Goal: Transaction & Acquisition: Purchase product/service

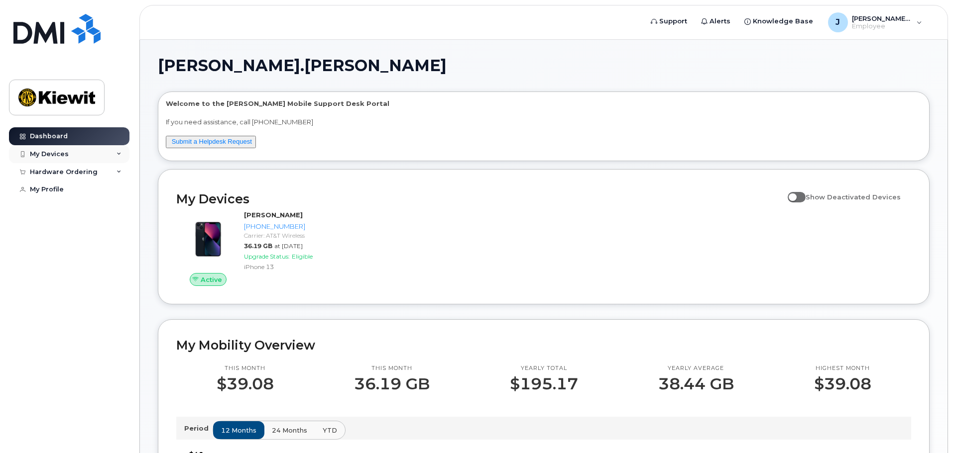
click at [101, 155] on div "My Devices" at bounding box center [69, 154] width 120 height 18
click at [107, 167] on div "Hardware Ordering" at bounding box center [69, 172] width 120 height 18
click at [62, 187] on div "New Order" at bounding box center [53, 190] width 38 height 9
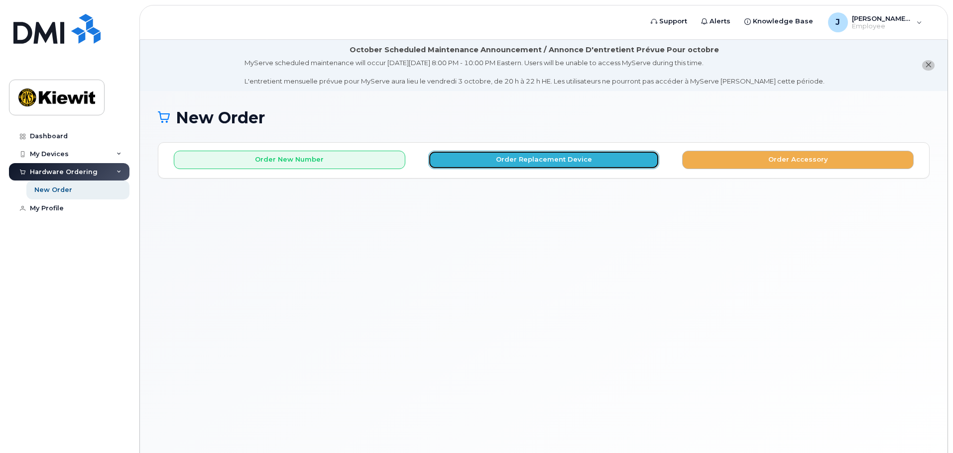
click at [566, 158] on button "Order Replacement Device" at bounding box center [543, 160] width 231 height 18
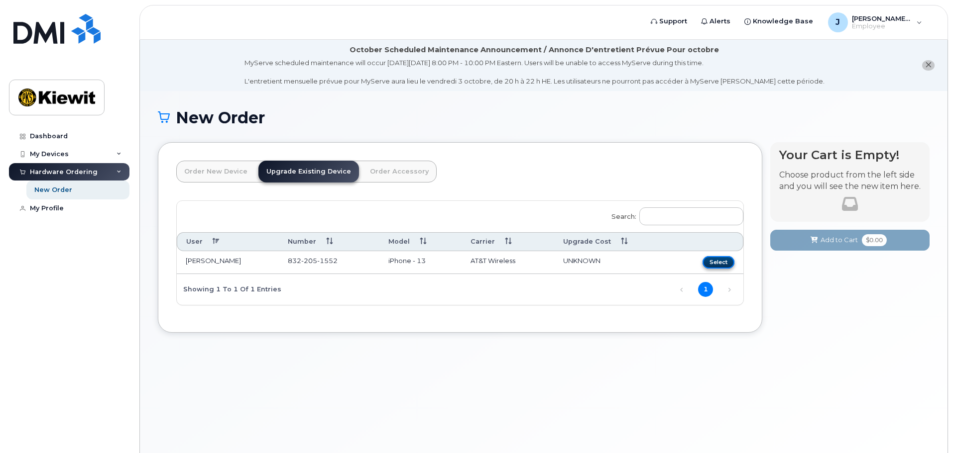
click at [719, 261] on button "Select" at bounding box center [718, 262] width 32 height 12
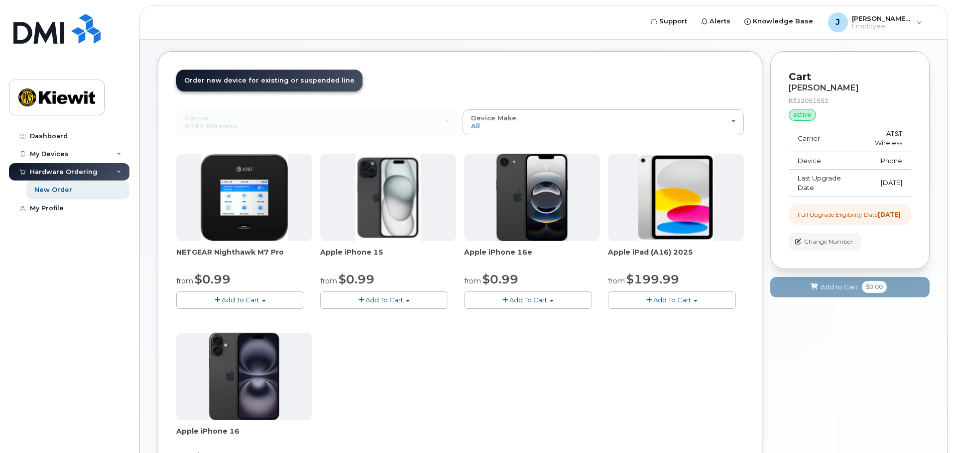
scroll to position [100, 0]
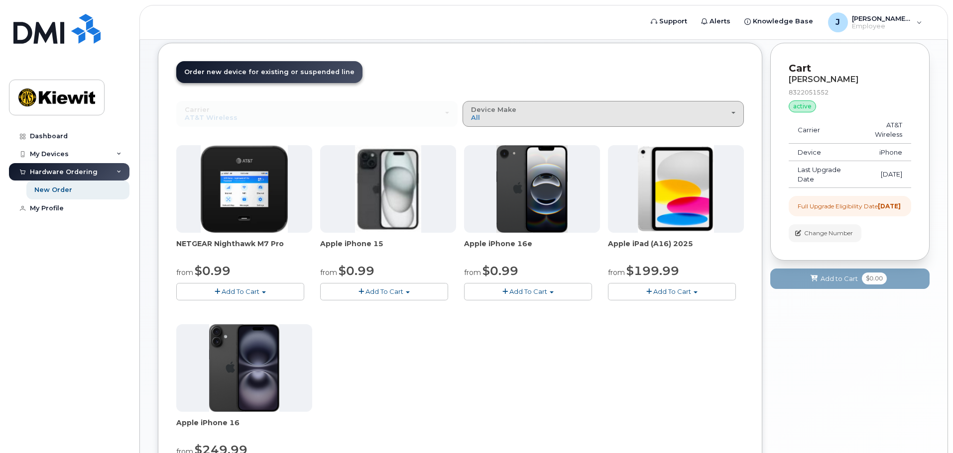
click at [739, 111] on button "Device Make All iPhone Modem Tablet" at bounding box center [602, 114] width 281 height 26
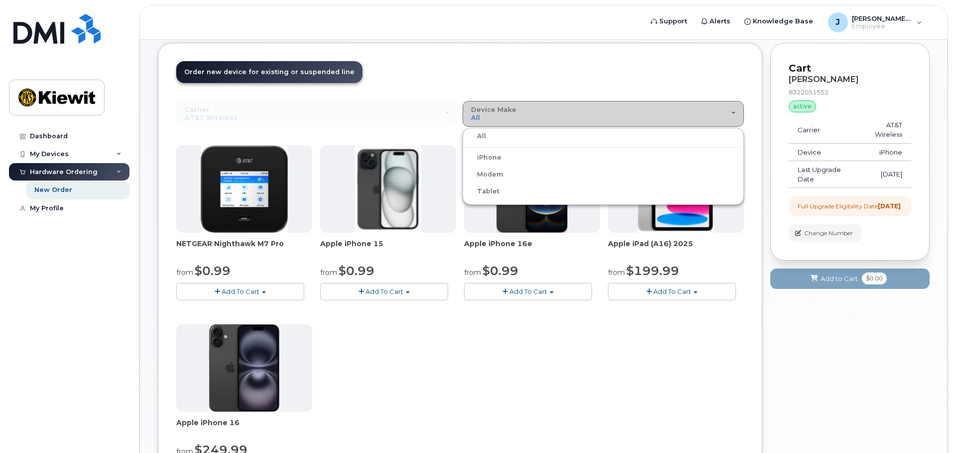
click at [739, 111] on button "Device Make All iPhone Modem Tablet" at bounding box center [602, 114] width 281 height 26
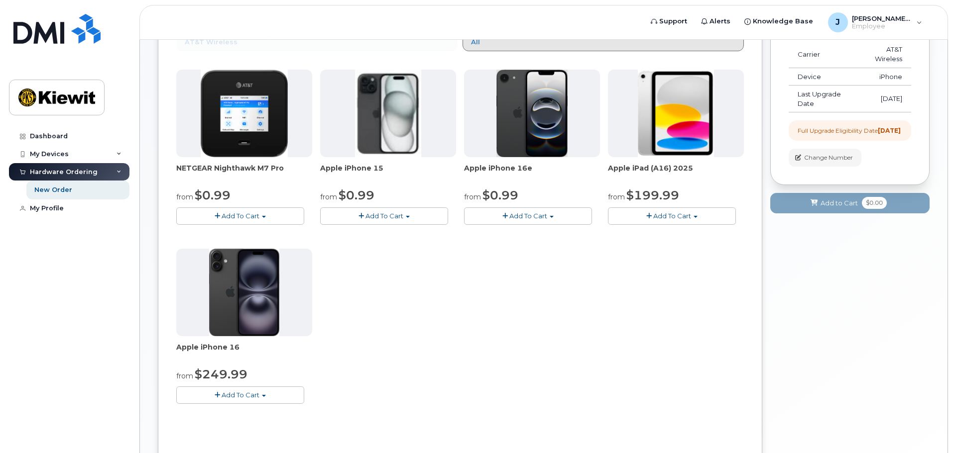
scroll to position [199, 0]
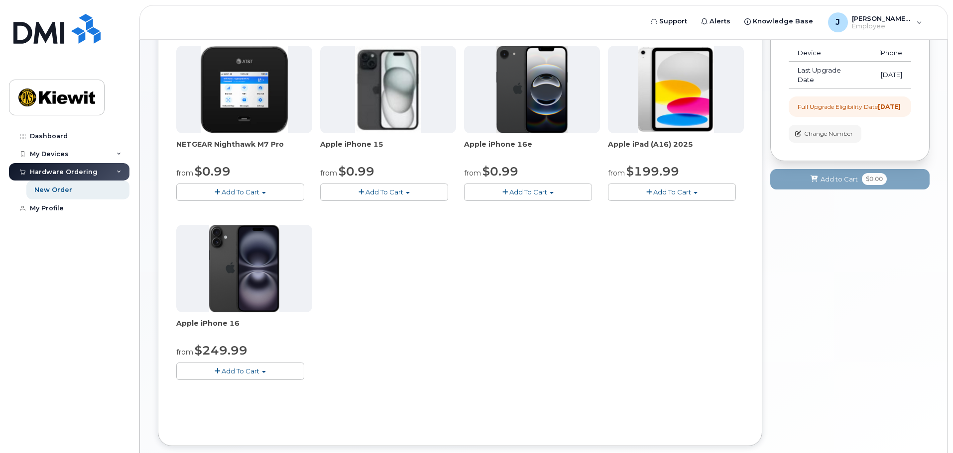
click at [210, 346] on span "$249.99" at bounding box center [221, 350] width 53 height 14
click at [237, 294] on img at bounding box center [244, 269] width 70 height 88
click at [262, 371] on button "Add To Cart" at bounding box center [240, 371] width 128 height 17
click at [236, 392] on link "$249.99 - 2 Year Upgrade (128GB)" at bounding box center [246, 390] width 134 height 12
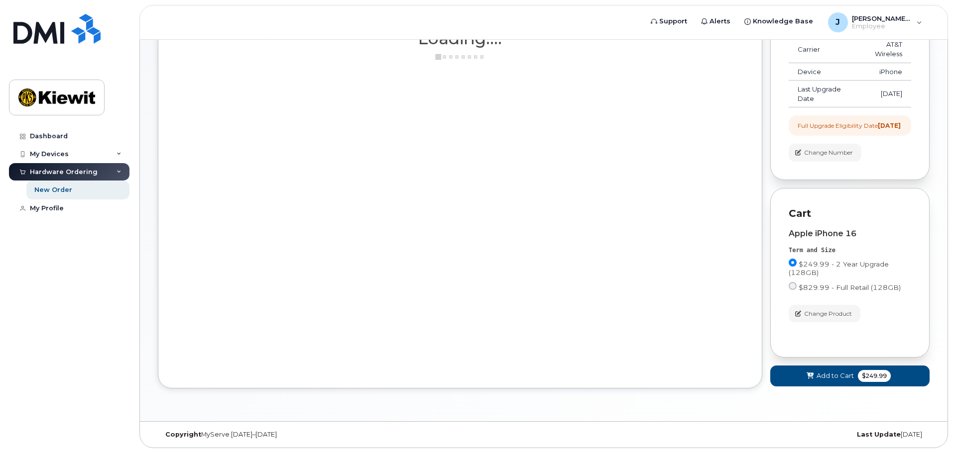
scroll to position [189, 0]
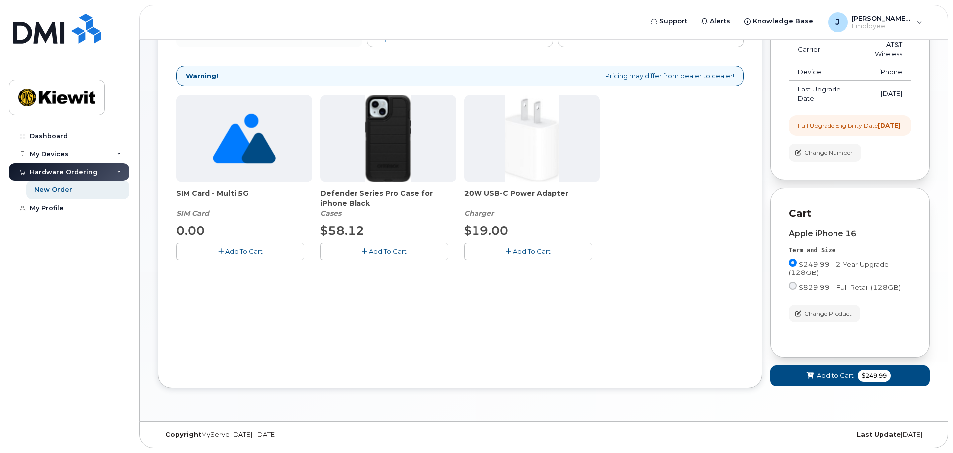
click at [371, 247] on span "Add To Cart" at bounding box center [388, 251] width 38 height 8
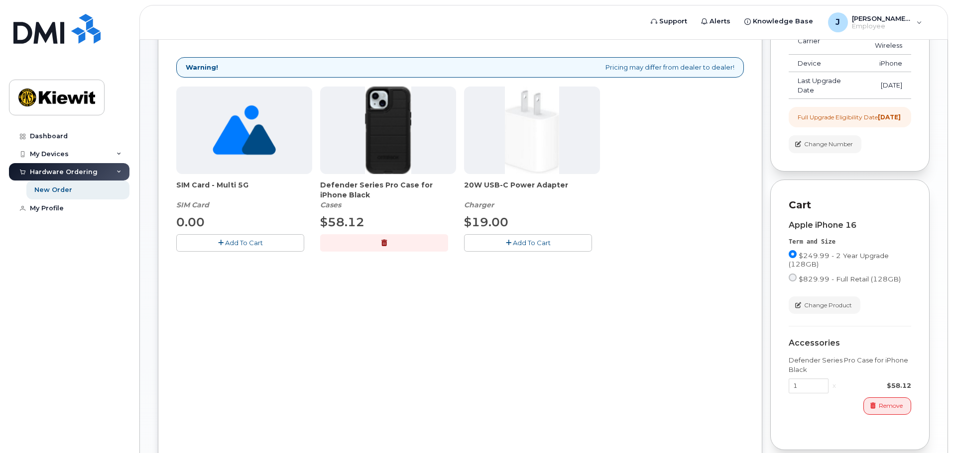
click at [509, 243] on icon "button" at bounding box center [508, 243] width 5 height 6
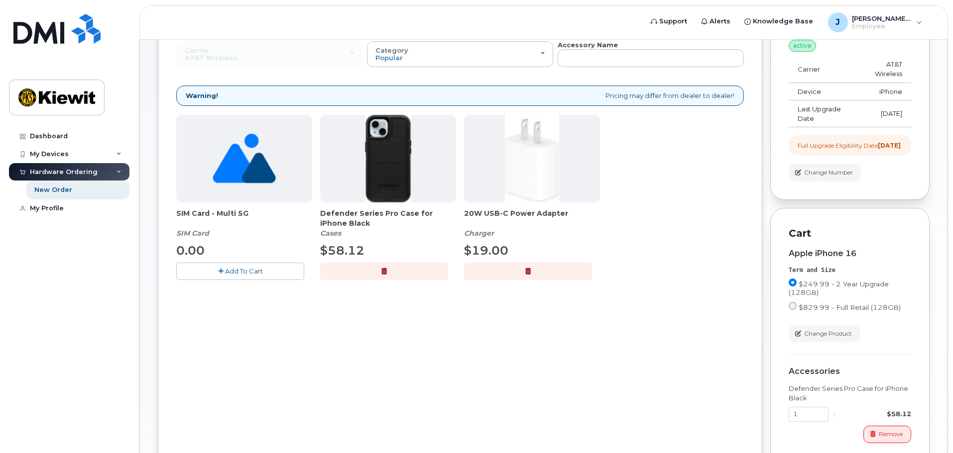
scroll to position [89, 0]
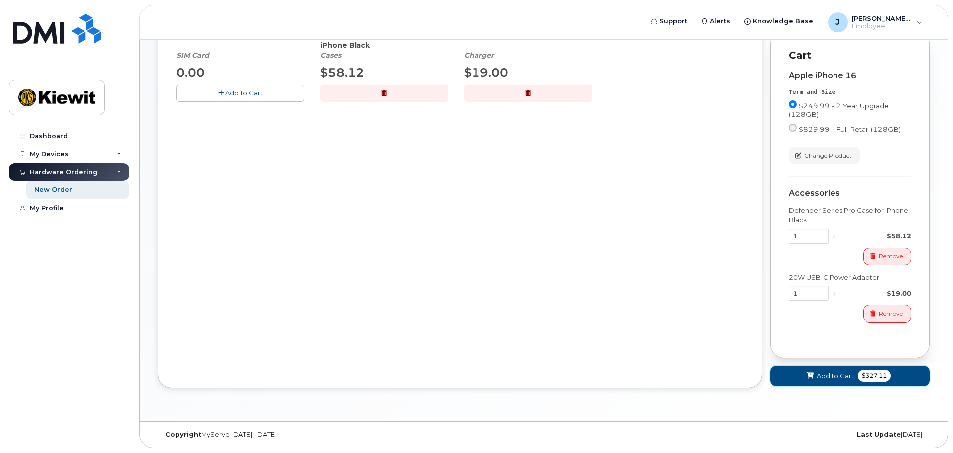
click at [832, 377] on span "Add to Cart" at bounding box center [834, 376] width 37 height 9
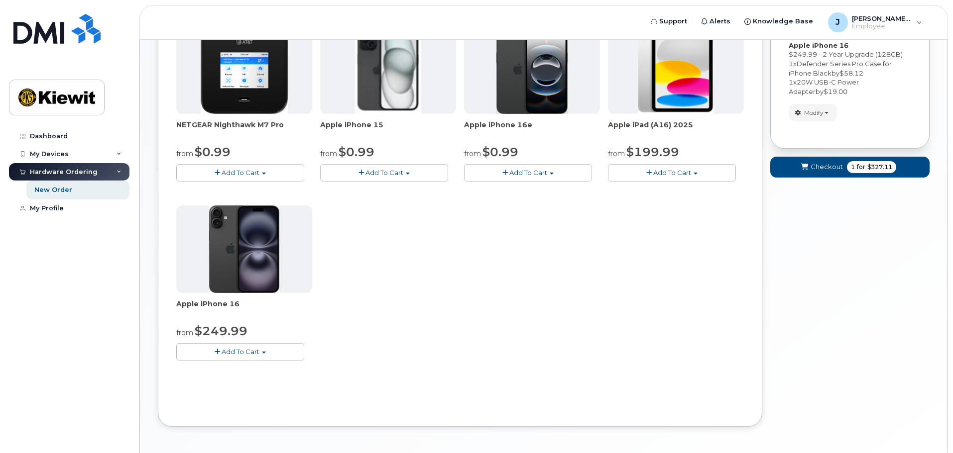
scroll to position [157, 0]
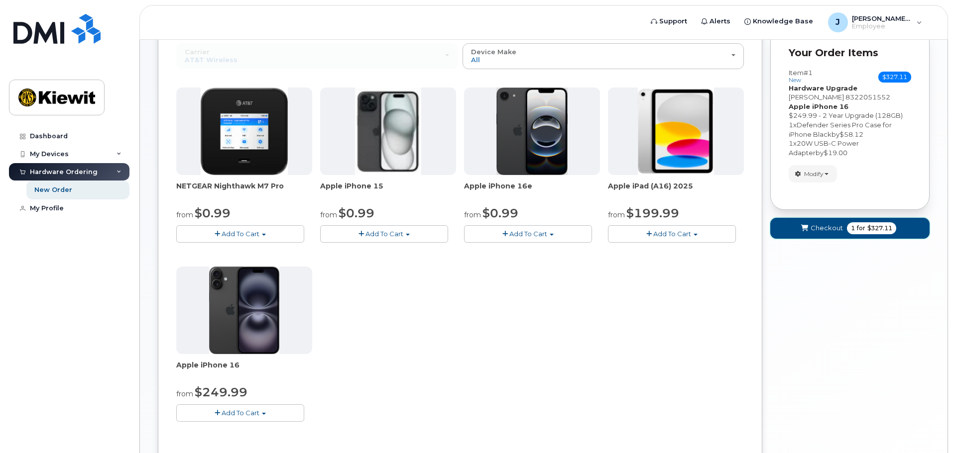
click at [827, 233] on span "Checkout" at bounding box center [826, 227] width 32 height 9
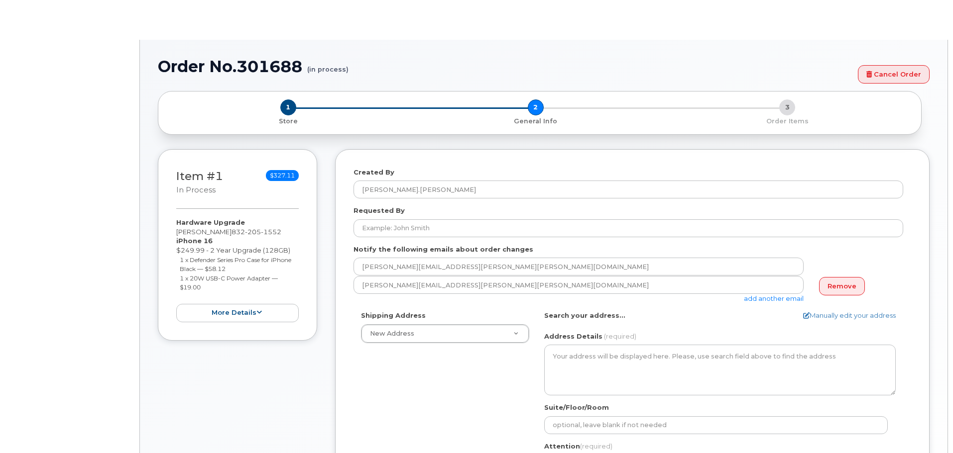
select select
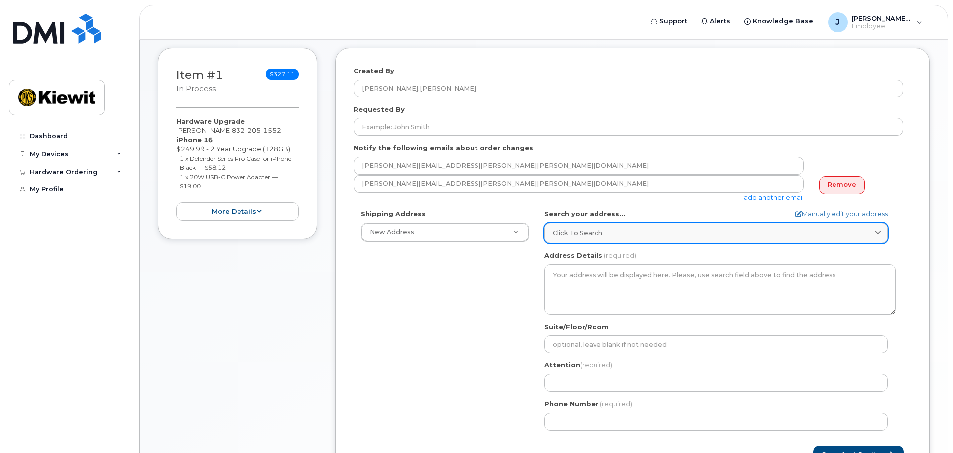
scroll to position [199, 0]
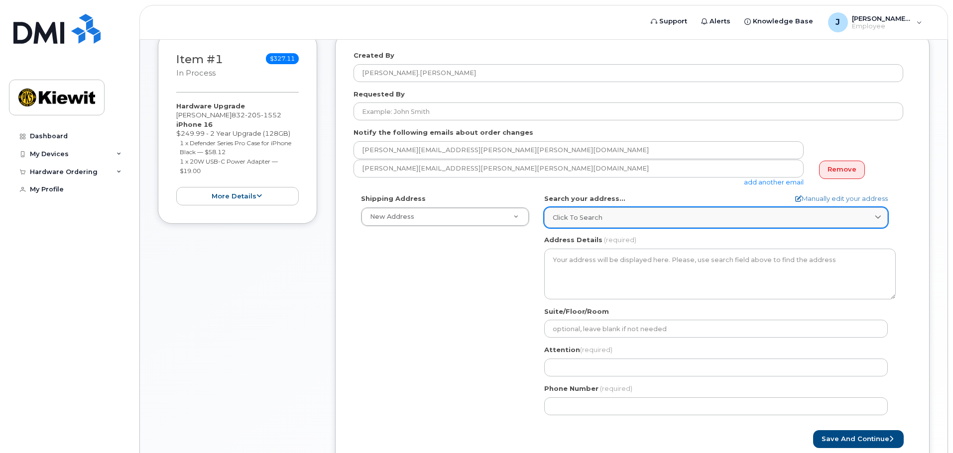
click at [878, 220] on icon at bounding box center [878, 218] width 6 height 6
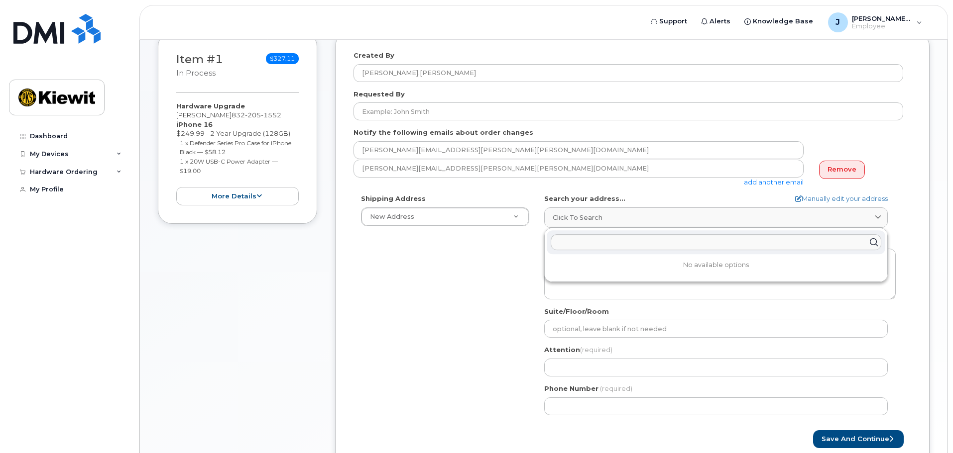
click at [494, 284] on div "Shipping Address New Address New Address AB Search your address... Manually edi…" at bounding box center [628, 308] width 550 height 228
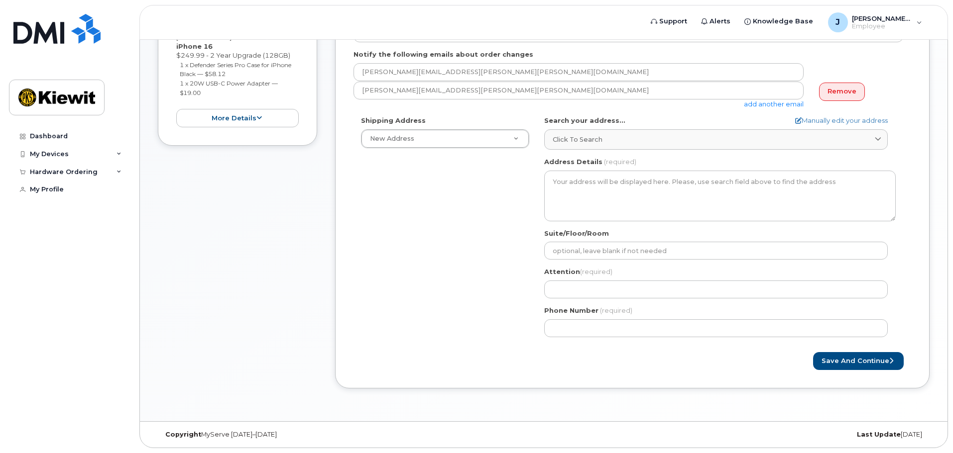
scroll to position [227, 0]
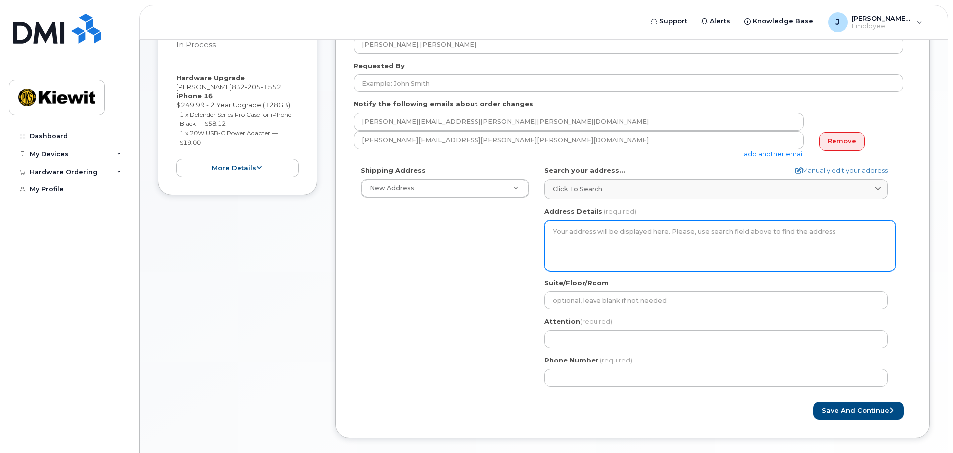
click at [647, 231] on textarea "Address Details" at bounding box center [719, 245] width 351 height 51
click at [655, 232] on textarea "Address Details" at bounding box center [719, 245] width 351 height 51
click at [607, 230] on textarea "Address Details" at bounding box center [719, 245] width 351 height 51
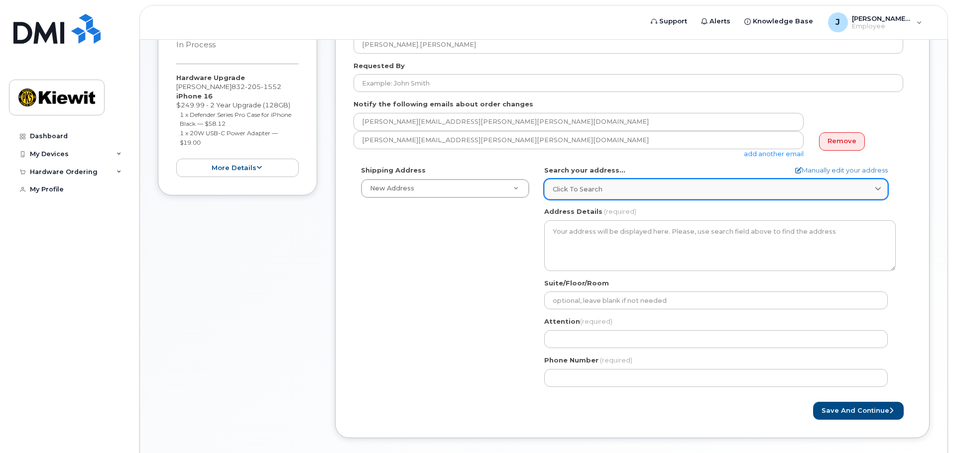
click at [871, 184] on link "Click to search" at bounding box center [715, 189] width 343 height 20
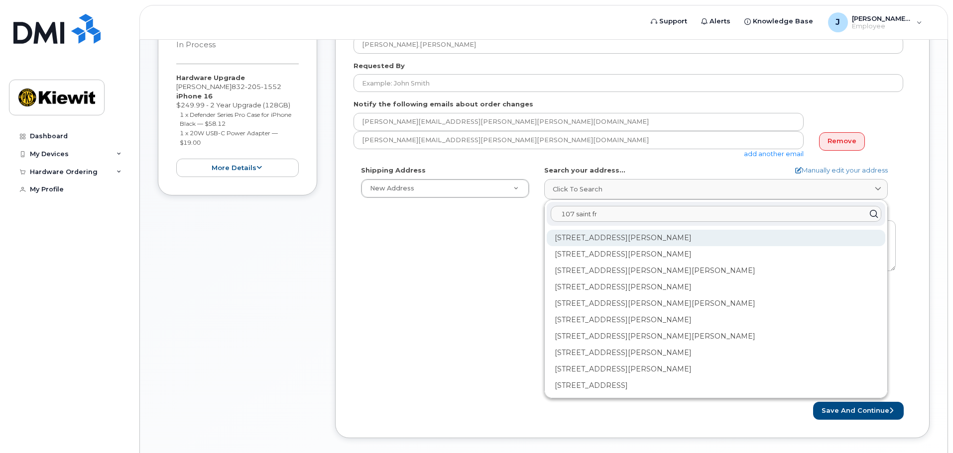
type input "107 saint fr"
click at [613, 236] on div "107 Saint Francis St Mobile AL 36602" at bounding box center [716, 238] width 338 height 16
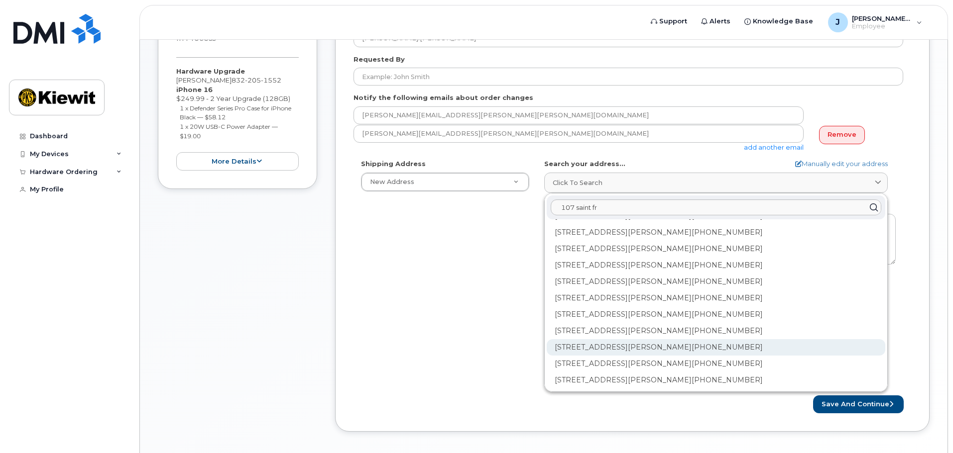
scroll to position [277, 0]
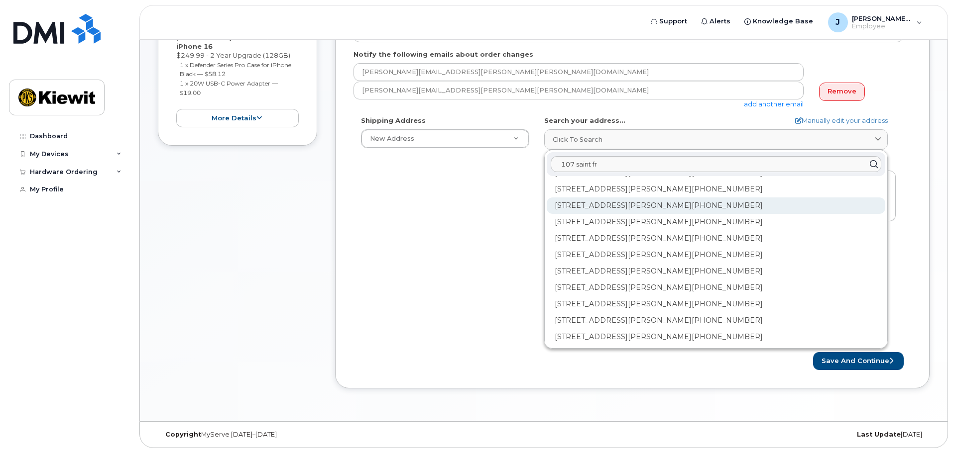
click at [631, 208] on div "107 Saint Francis St Ste 3200 Mobile AL 36602-3332" at bounding box center [716, 206] width 338 height 16
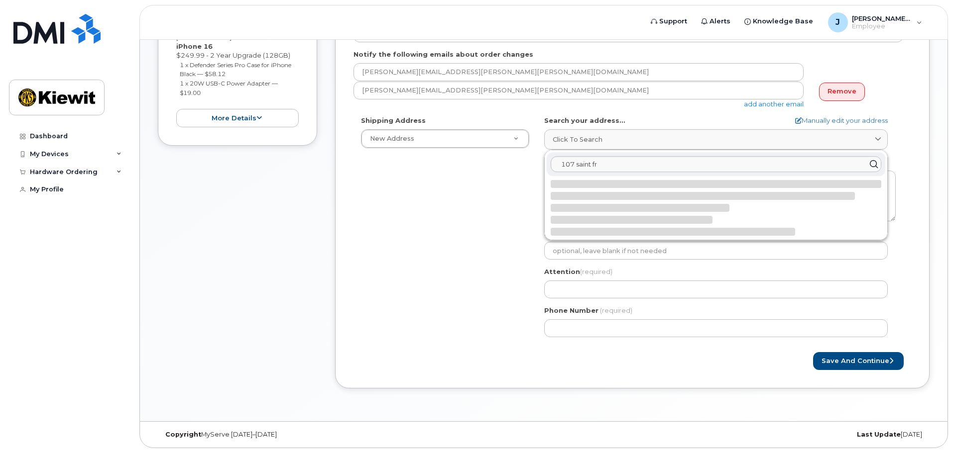
scroll to position [0, 0]
select select
type textarea "107 Saint Francis St Ste 3200 MOBILE AL 36602-3332 UNITED STATES"
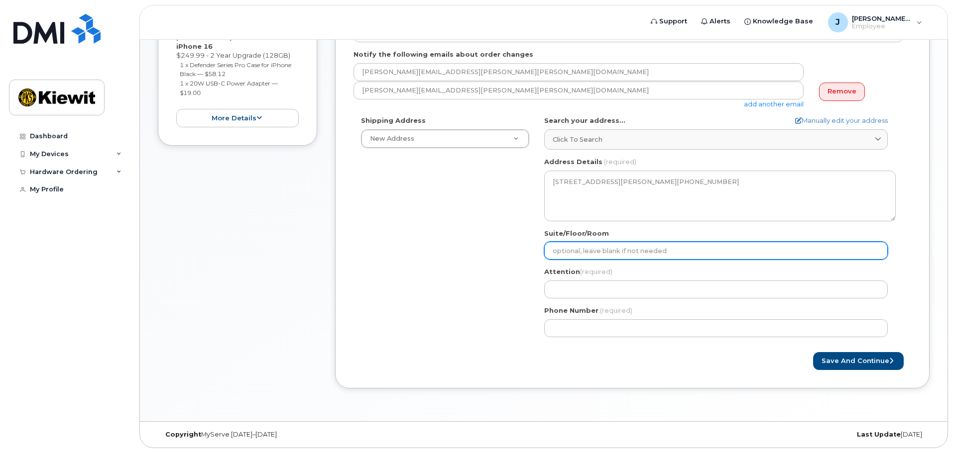
click at [583, 250] on input "Suite/Floor/Room" at bounding box center [715, 251] width 343 height 18
select select
type input "3"
select select
type input "32"
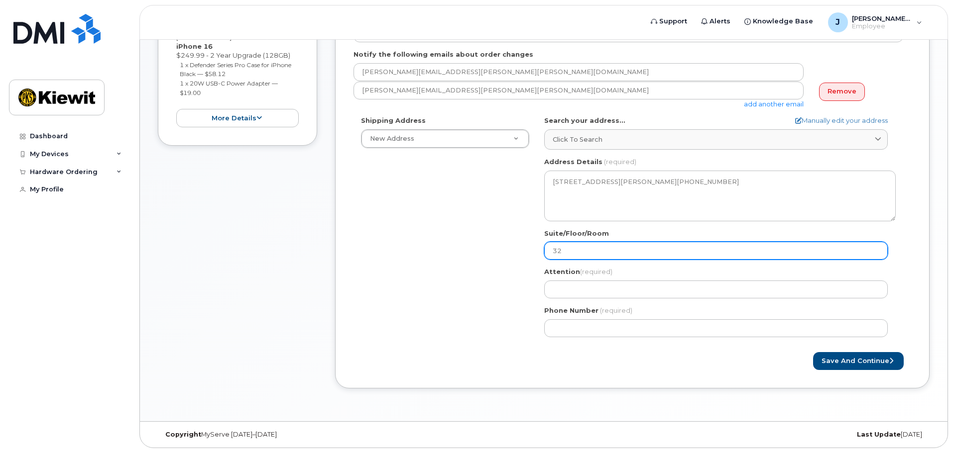
select select
type input "320"
select select
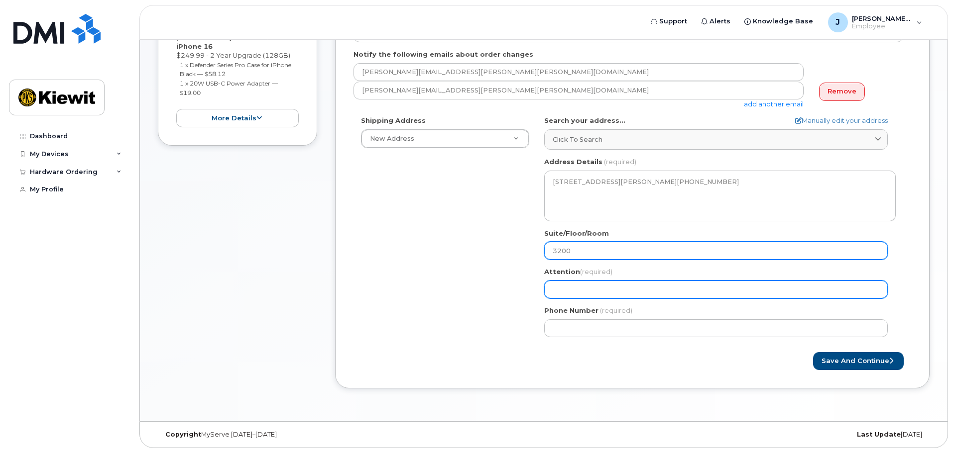
type input "3200"
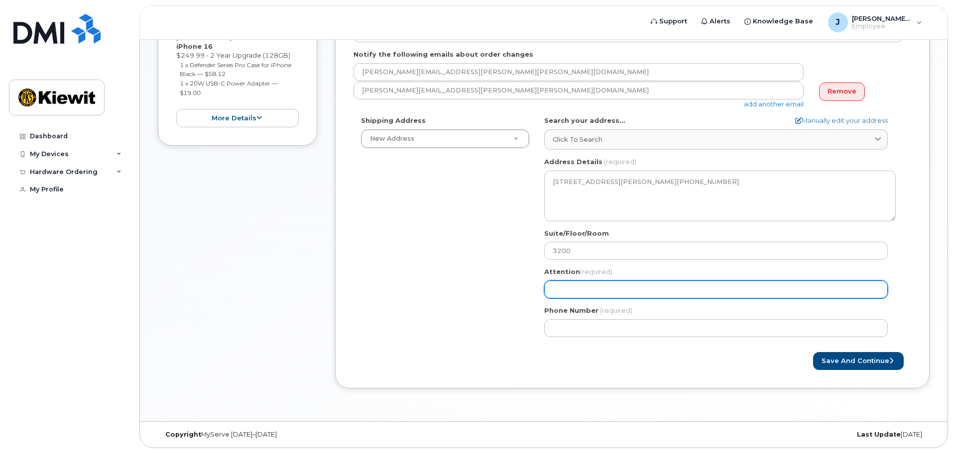
click at [597, 288] on input "Attention (required)" at bounding box center [715, 290] width 343 height 18
select select
type input "J"
select select
type input "Jo"
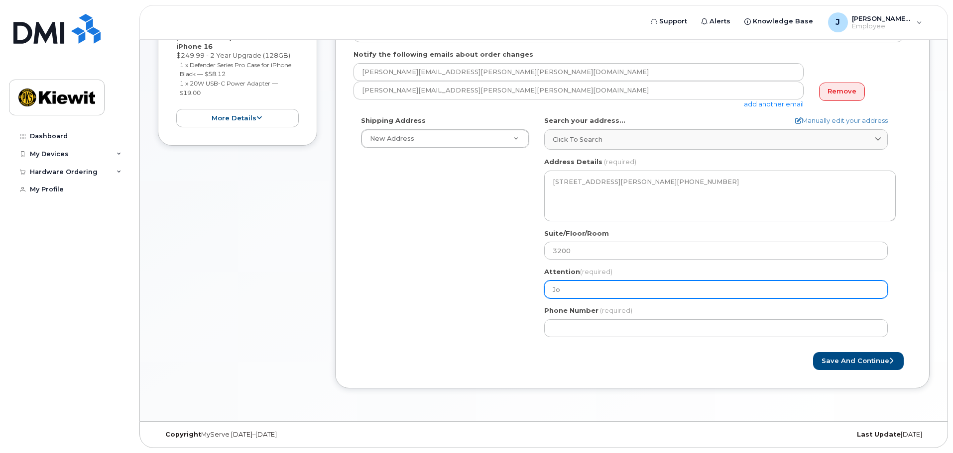
select select
type input "Jos"
select select
type input "Jose"
select select
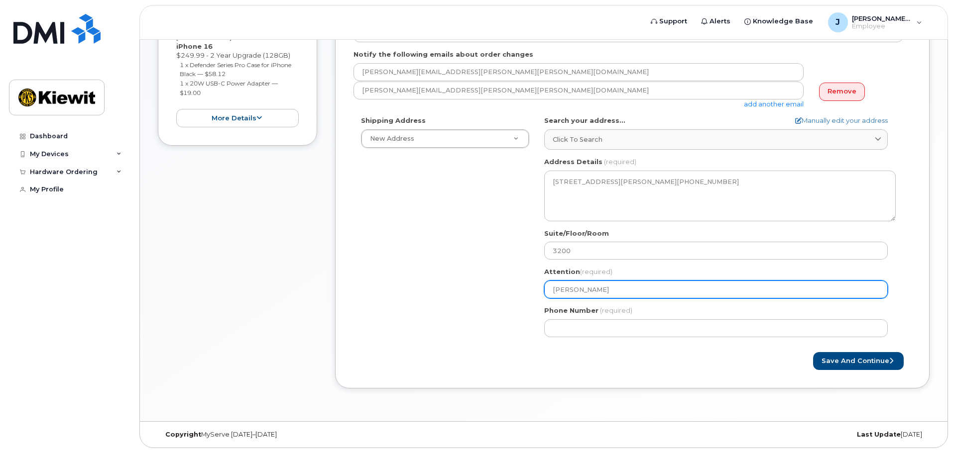
type input "Josep"
select select
type input "Joseph"
select select
type input "Joseph A"
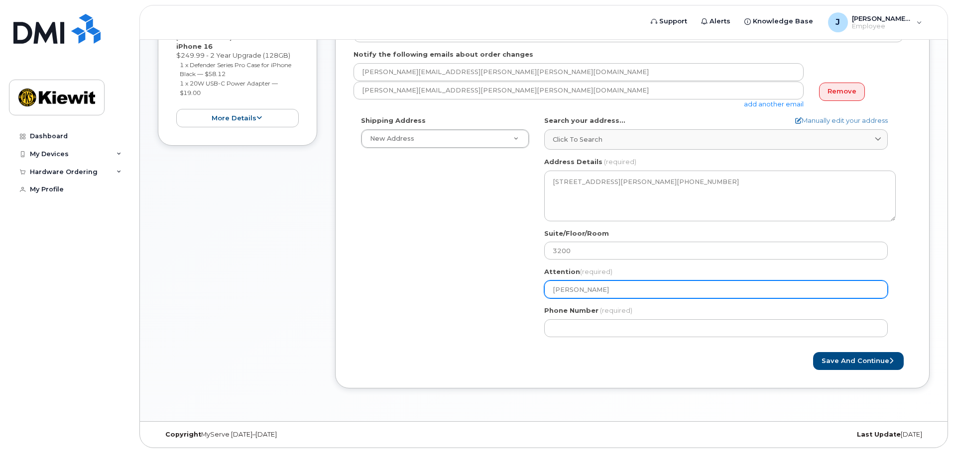
select select
type input "Joseph Ar"
select select
type input "Joseph Arl"
select select
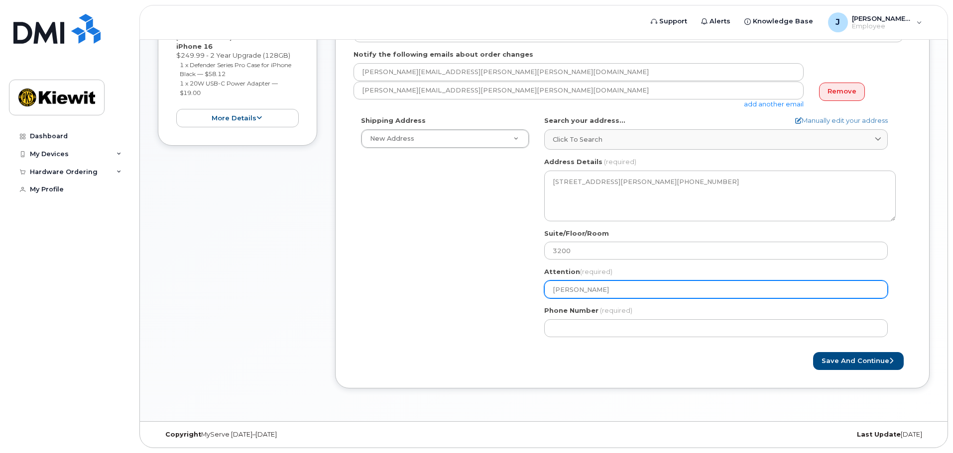
type input "Joseph Arle"
select select
type input "Joseph Arlen"
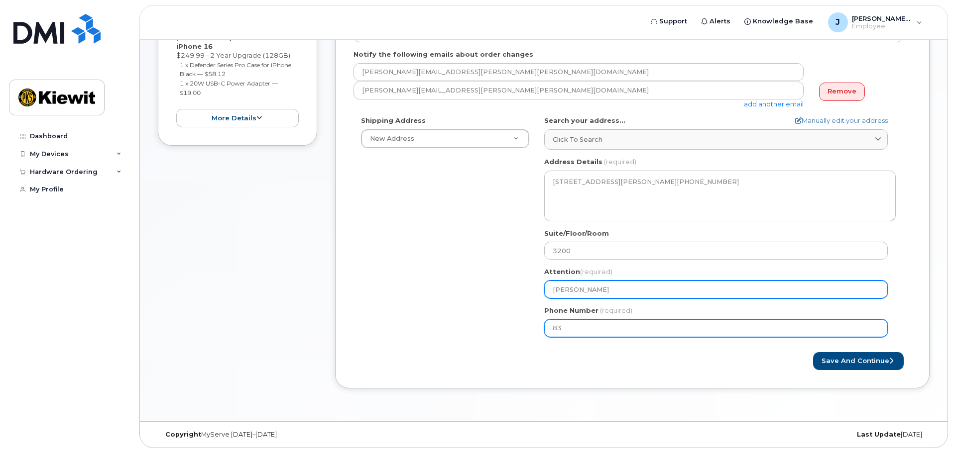
type input "832"
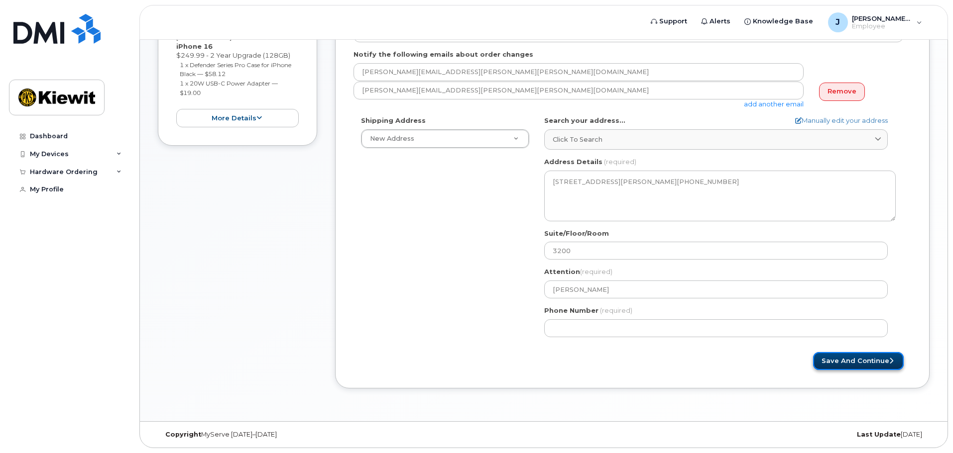
click at [890, 361] on icon "submit" at bounding box center [891, 361] width 4 height 6
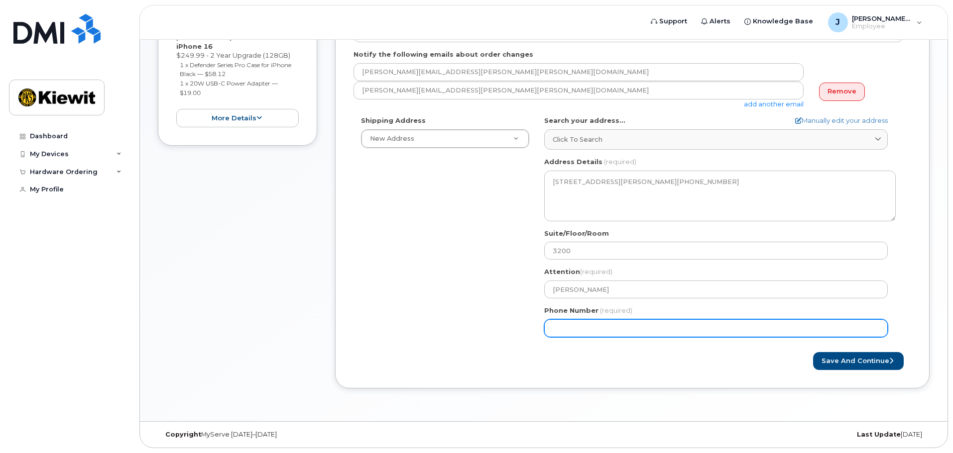
click at [631, 330] on input "Phone Number" at bounding box center [715, 329] width 343 height 18
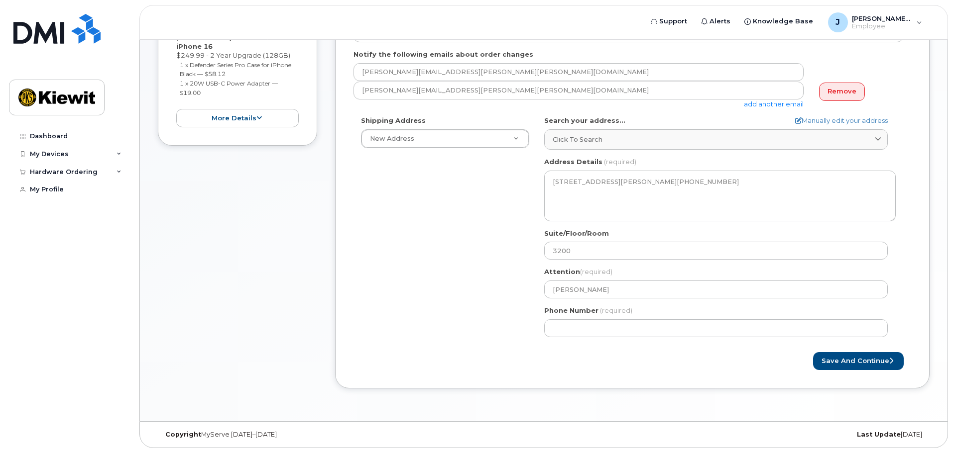
click at [612, 366] on div "Save and Continue" at bounding box center [631, 361] width 557 height 18
click at [867, 355] on button "Save and Continue" at bounding box center [858, 361] width 91 height 18
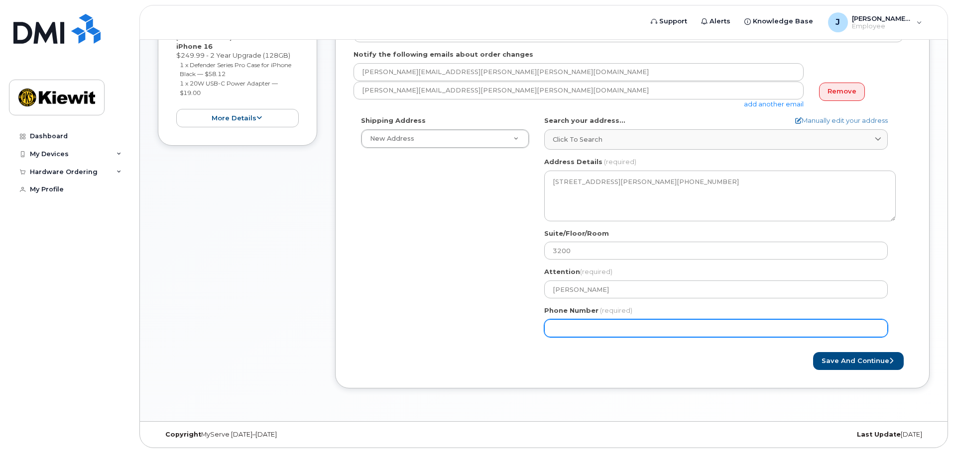
drag, startPoint x: 630, startPoint y: 326, endPoint x: 516, endPoint y: 338, distance: 114.7
click at [516, 338] on div "Shipping Address New Address New Address AL Mobile Search your address... Manua…" at bounding box center [628, 230] width 550 height 228
type input "832205155"
select select
type input "8322051552"
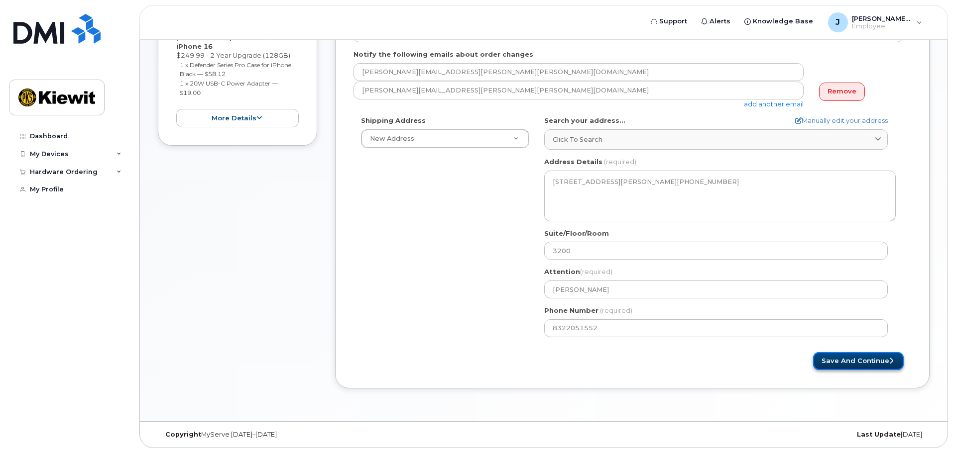
click at [873, 360] on button "Save and Continue" at bounding box center [858, 361] width 91 height 18
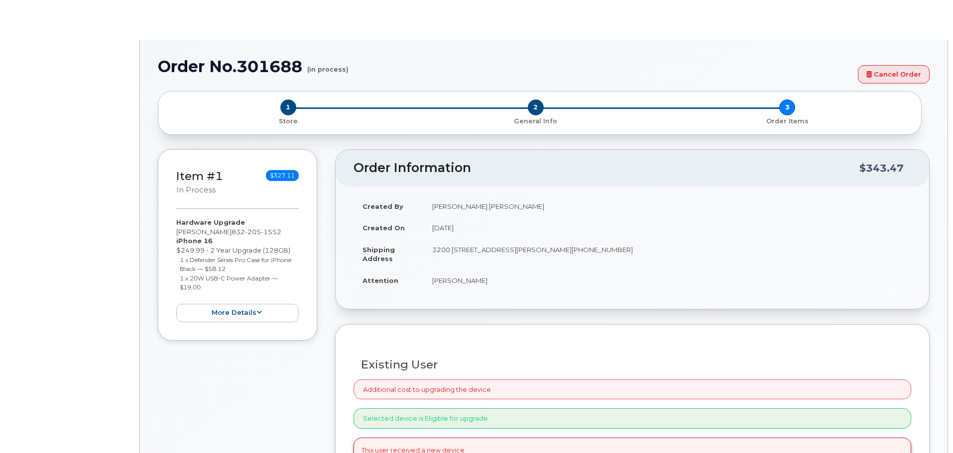
radio input "true"
type input "2146019"
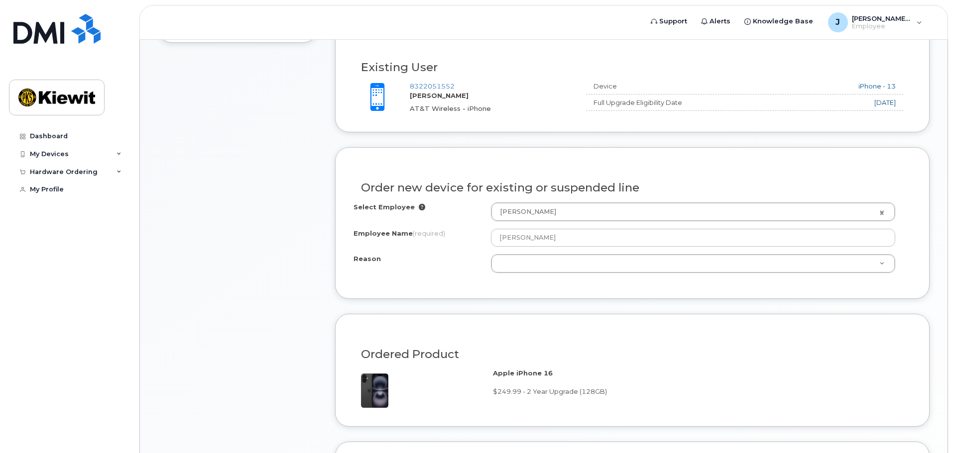
scroll to position [398, 0]
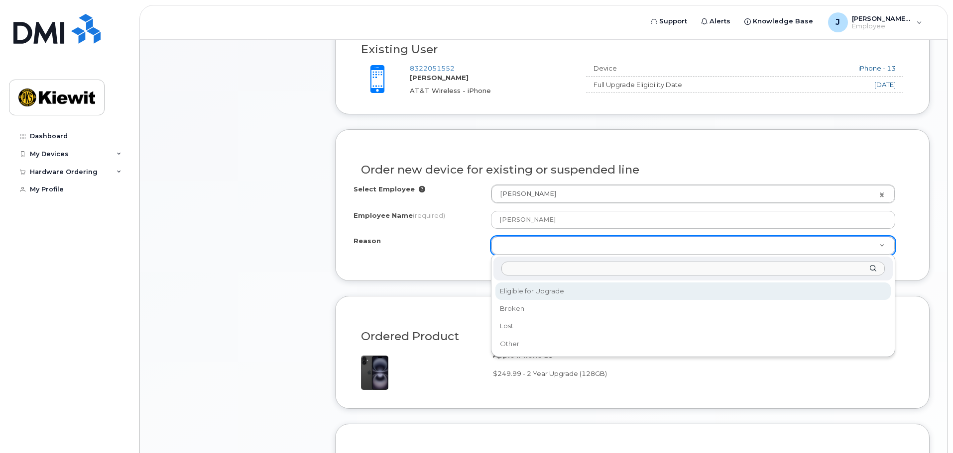
select select "eligible_for_upgrade"
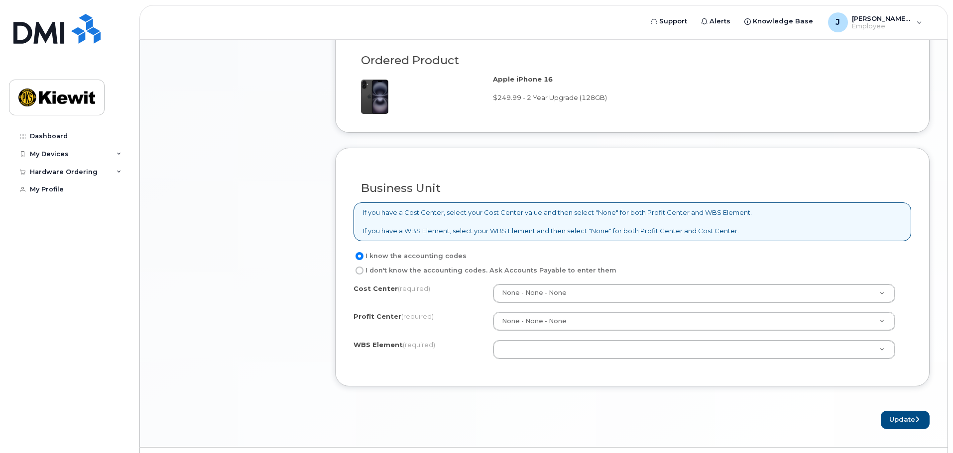
scroll to position [697, 0]
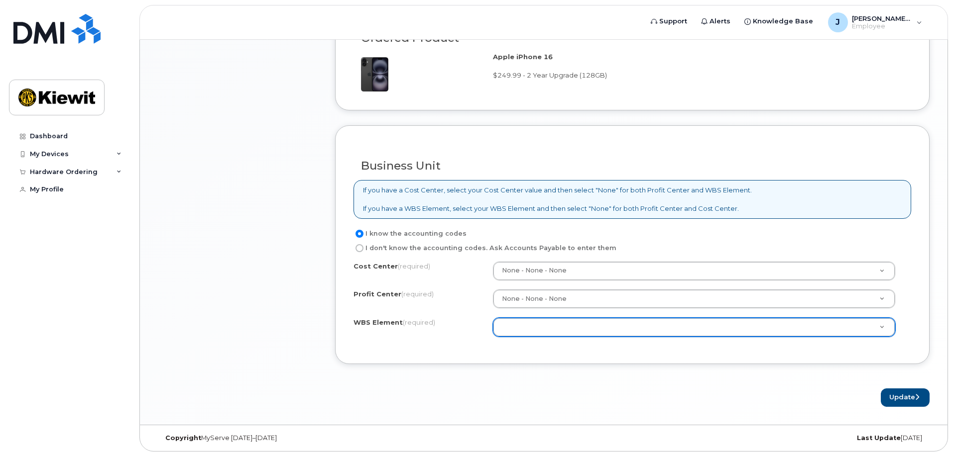
drag, startPoint x: 876, startPoint y: 276, endPoint x: 892, endPoint y: 267, distance: 19.1
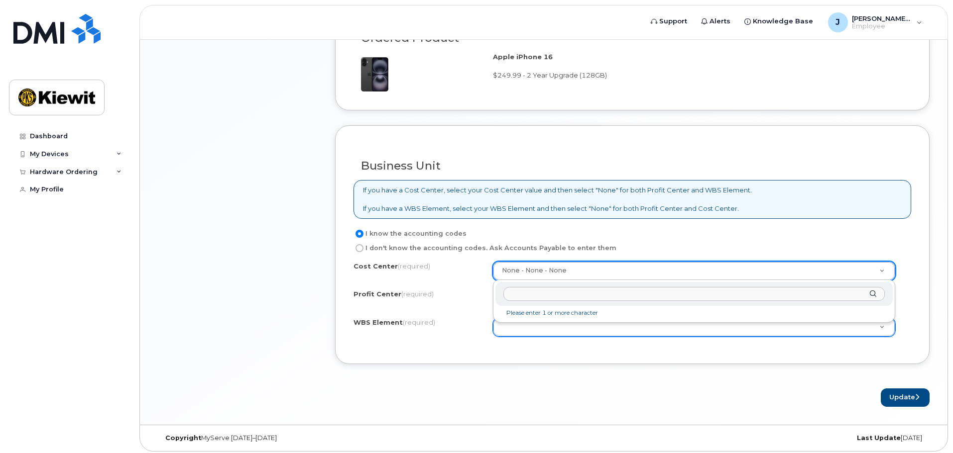
click at [833, 292] on input "text" at bounding box center [693, 294] width 381 height 14
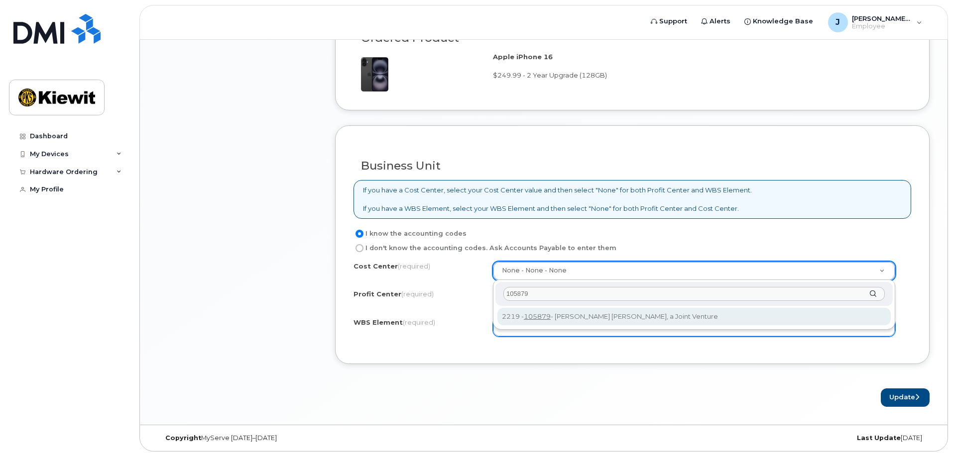
type input "105879"
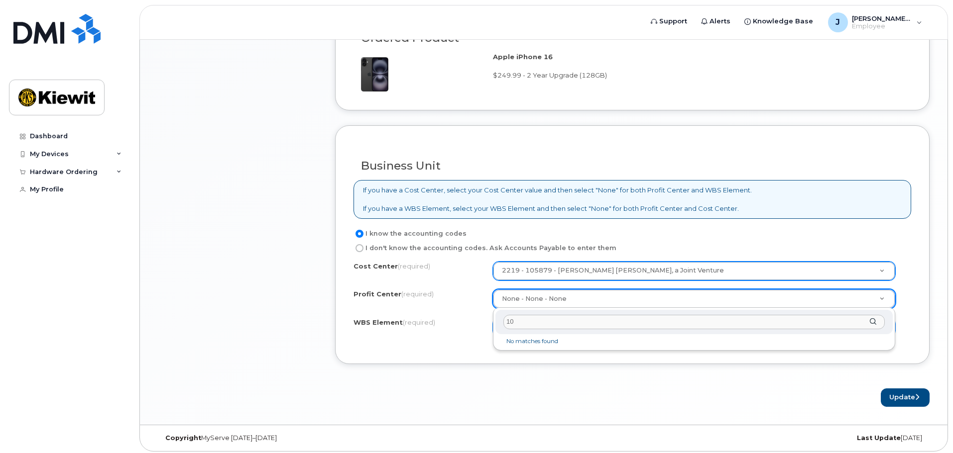
type input "1"
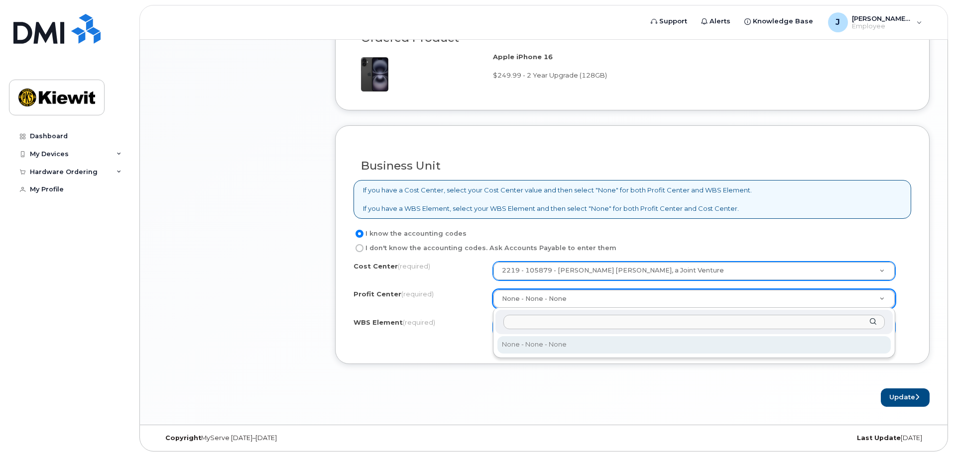
click at [677, 328] on input "text" at bounding box center [693, 322] width 381 height 14
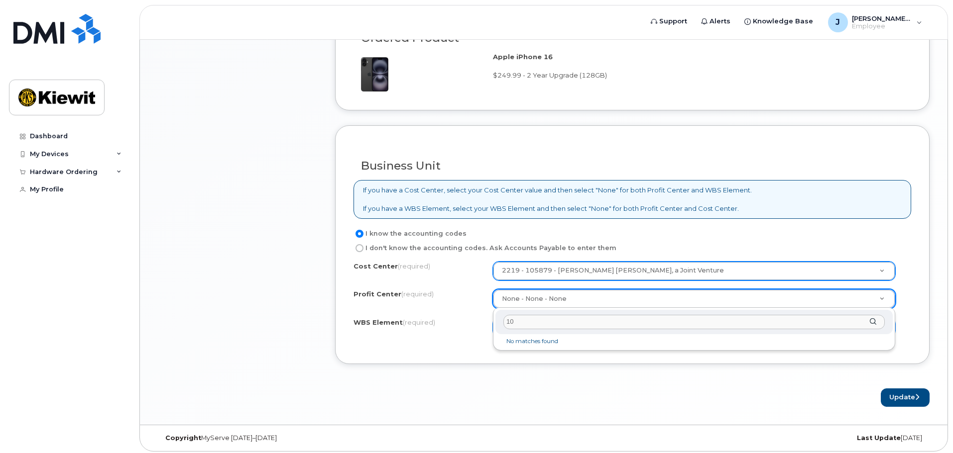
type input "1"
type input "999"
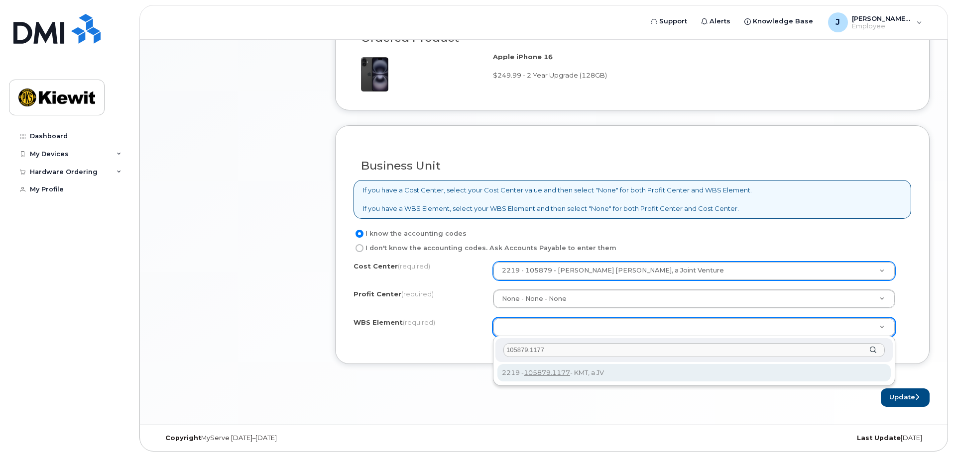
type input "105879.1177"
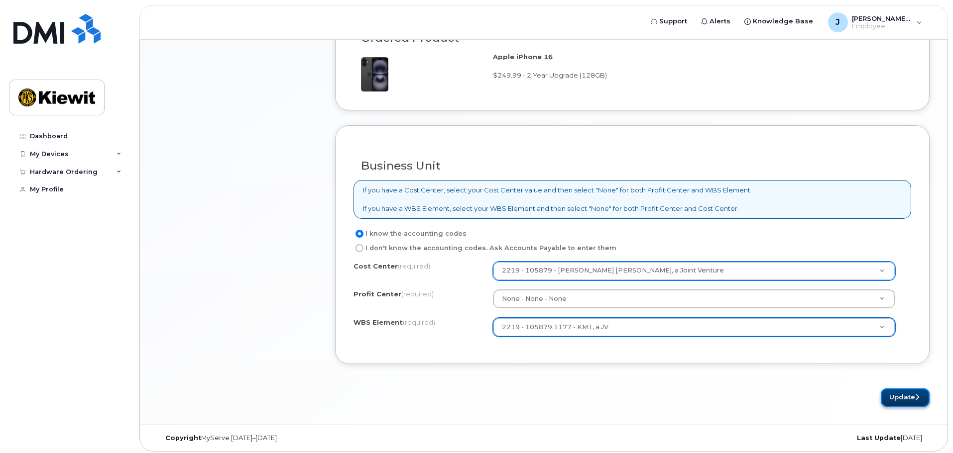
click at [910, 400] on button "Update" at bounding box center [904, 398] width 49 height 18
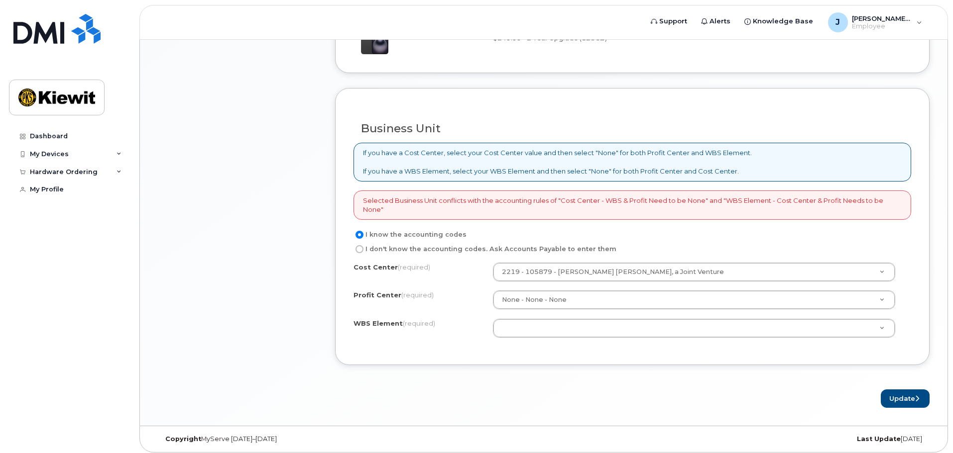
scroll to position [739, 0]
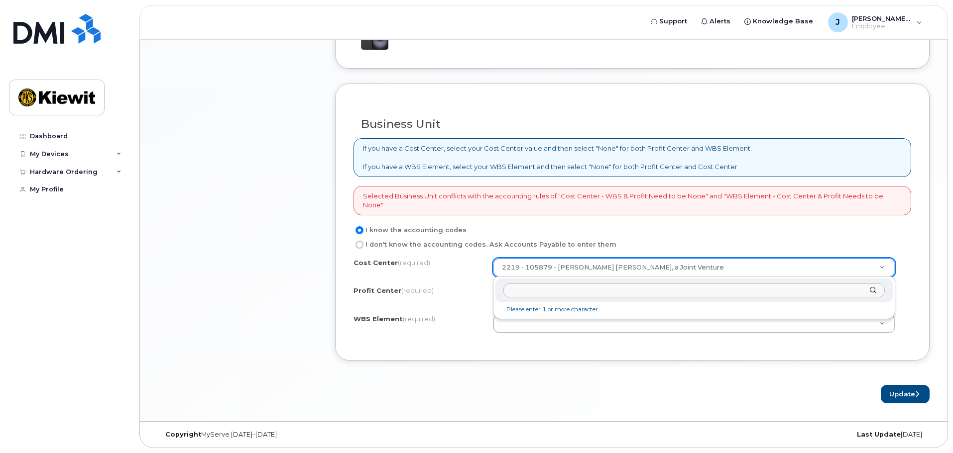
drag, startPoint x: 500, startPoint y: 267, endPoint x: 617, endPoint y: 266, distance: 117.0
drag, startPoint x: 696, startPoint y: 264, endPoint x: 507, endPoint y: 263, distance: 189.1
drag, startPoint x: 730, startPoint y: 267, endPoint x: 517, endPoint y: 269, distance: 213.5
drag, startPoint x: 673, startPoint y: 266, endPoint x: 538, endPoint y: 266, distance: 135.4
drag, startPoint x: 711, startPoint y: 265, endPoint x: 533, endPoint y: 268, distance: 178.2
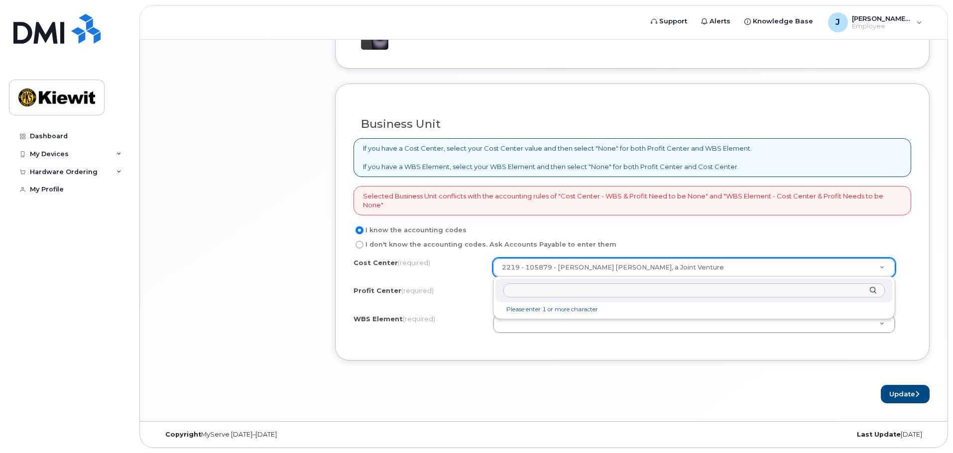
drag, startPoint x: 686, startPoint y: 262, endPoint x: 590, endPoint y: 262, distance: 95.6
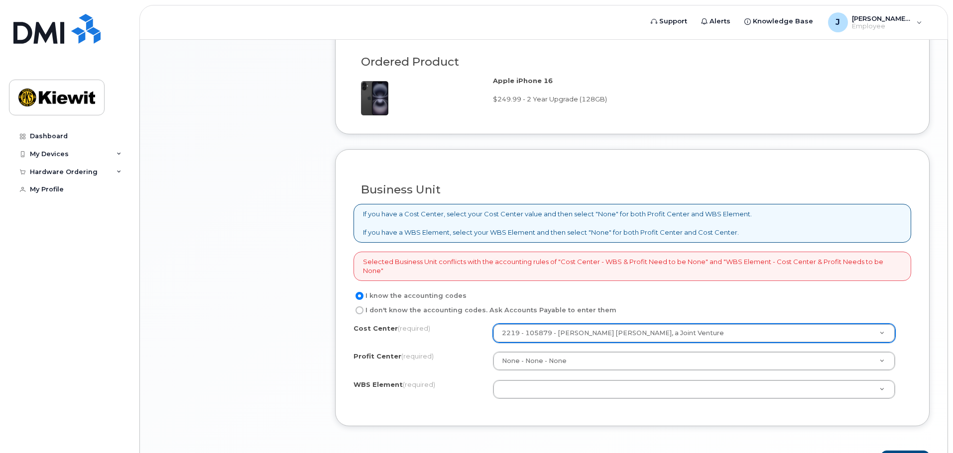
scroll to position [689, 0]
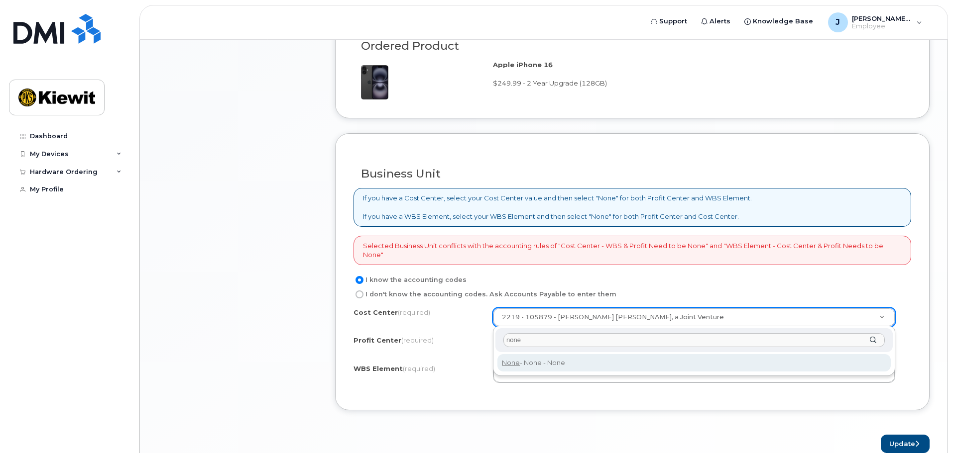
type input "none"
type input "None"
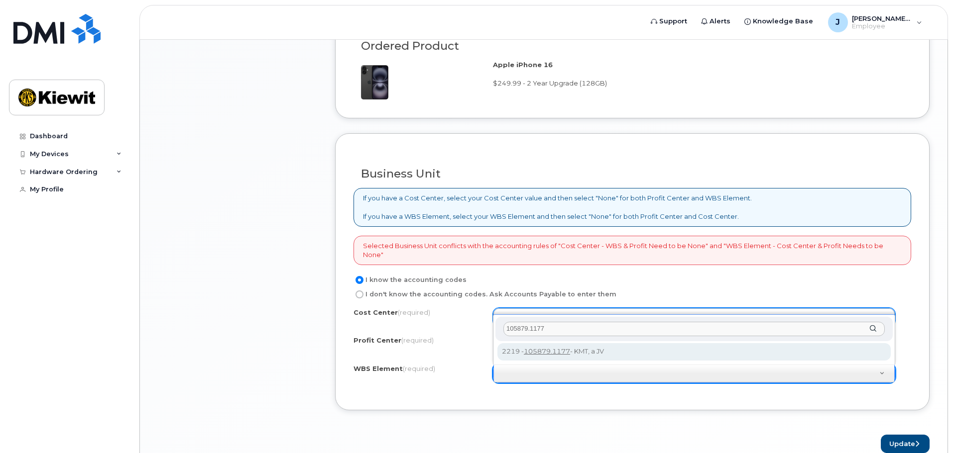
type input "105879.1177"
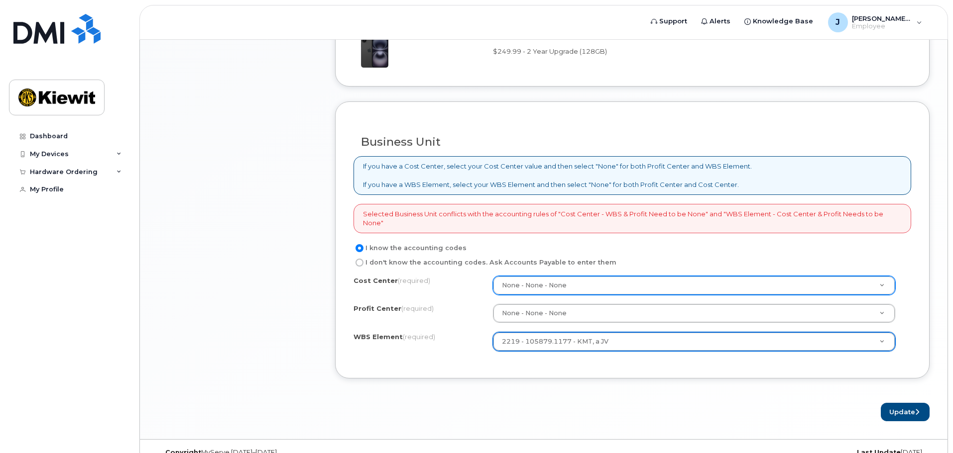
scroll to position [739, 0]
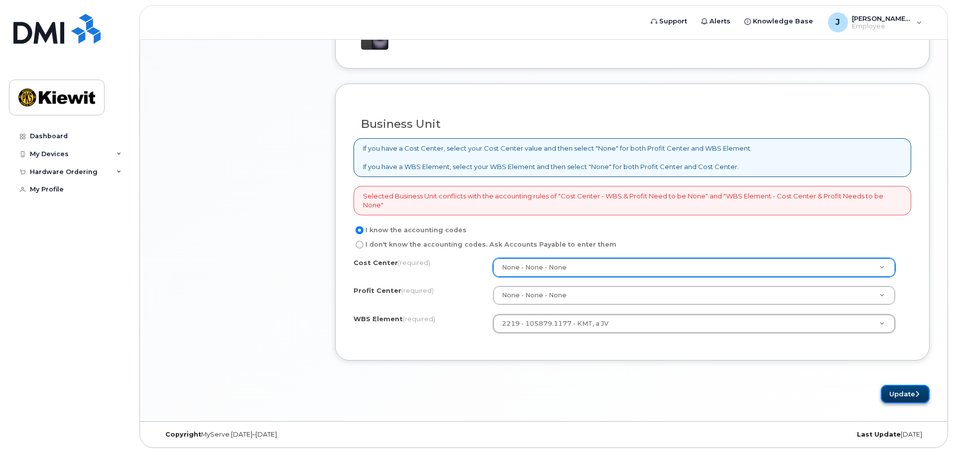
click at [901, 393] on button "Update" at bounding box center [904, 394] width 49 height 18
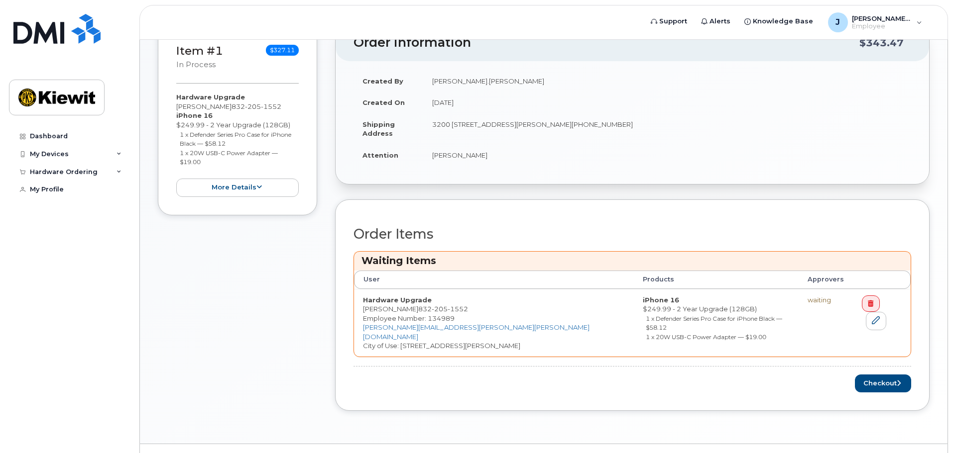
scroll to position [264, 0]
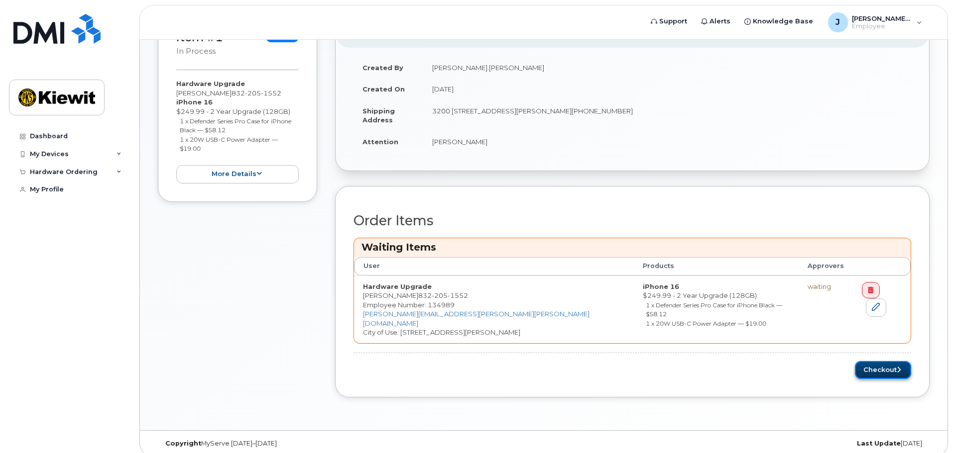
click at [891, 361] on button "Checkout" at bounding box center [883, 370] width 56 height 18
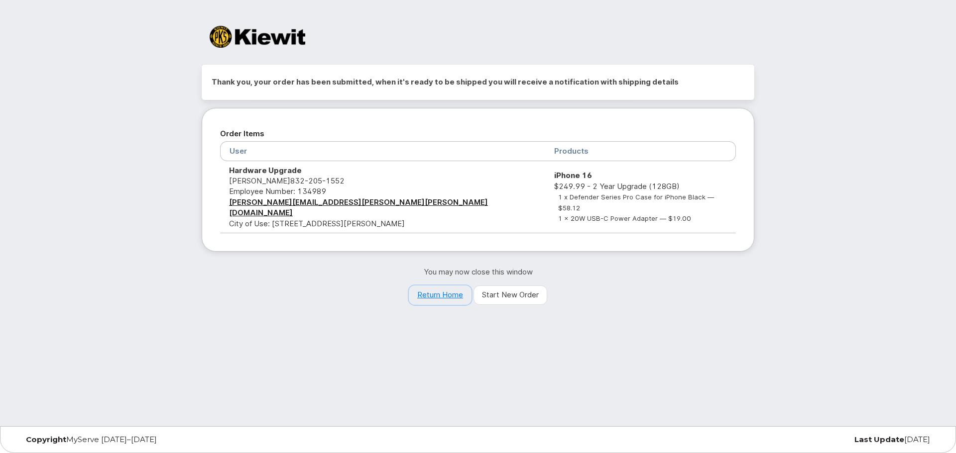
click at [441, 287] on link "Return Home" at bounding box center [440, 296] width 63 height 20
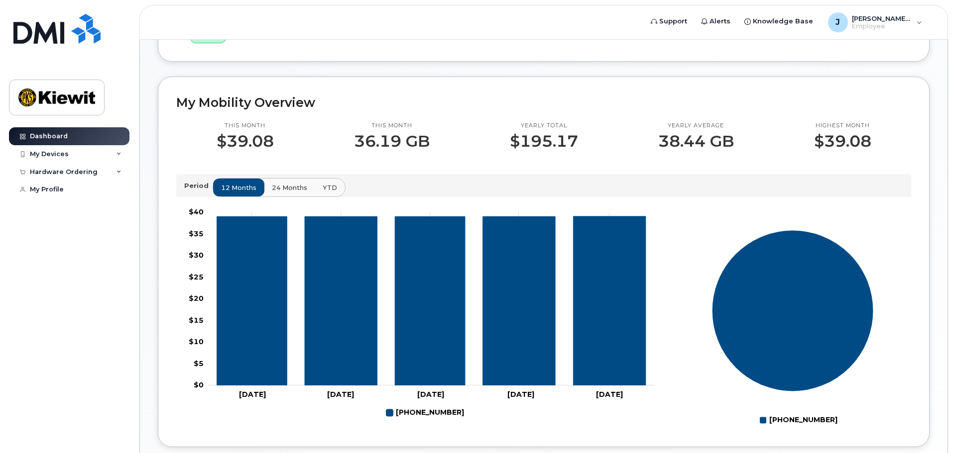
scroll to position [249, 0]
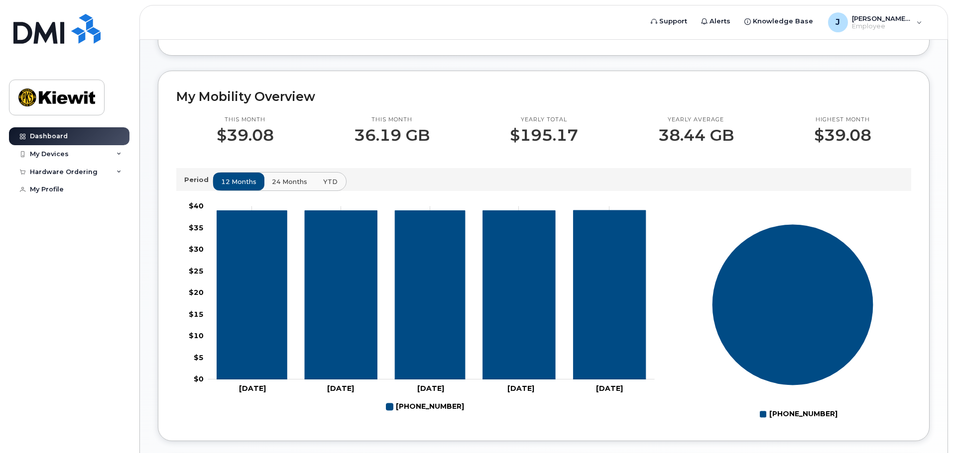
click at [330, 180] on span "YTD" at bounding box center [330, 181] width 14 height 9
click at [286, 182] on span "24 months" at bounding box center [289, 181] width 35 height 9
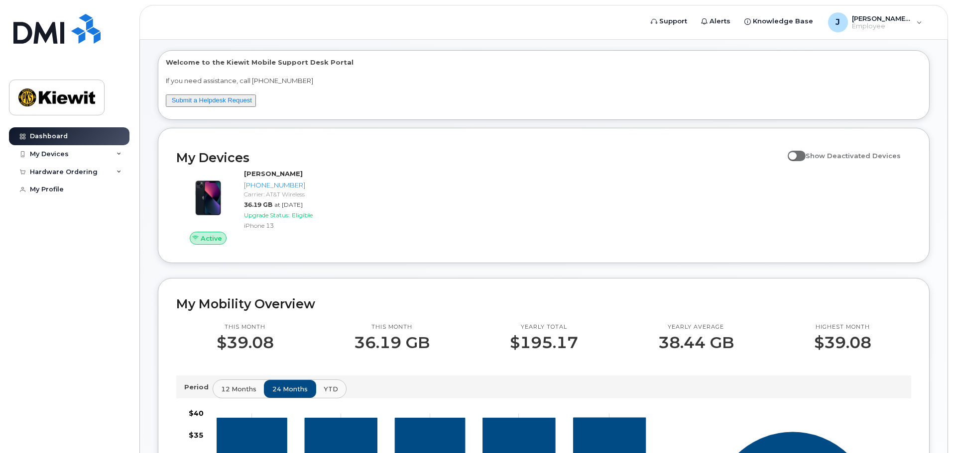
scroll to position [0, 0]
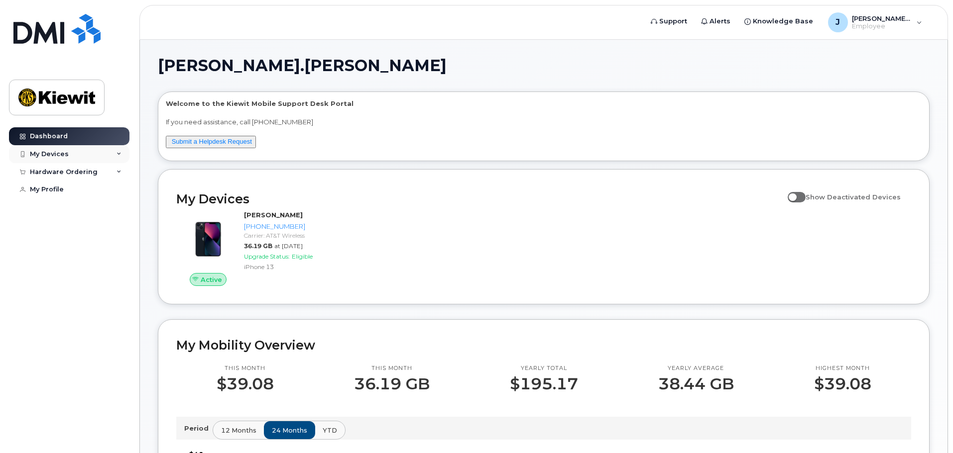
click at [114, 154] on div "My Devices" at bounding box center [69, 154] width 120 height 18
click at [120, 173] on icon at bounding box center [118, 172] width 5 height 5
